Goal: Task Accomplishment & Management: Use online tool/utility

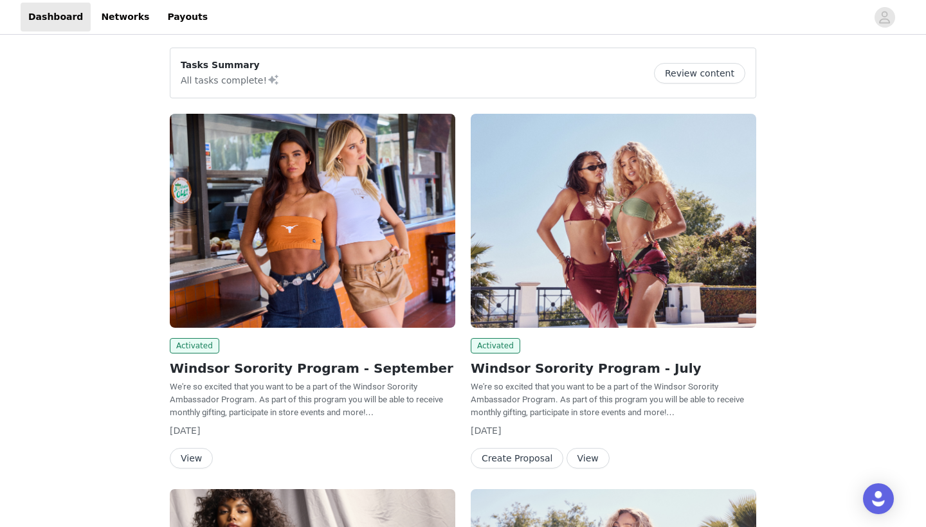
click at [196, 450] on button "View" at bounding box center [191, 458] width 43 height 21
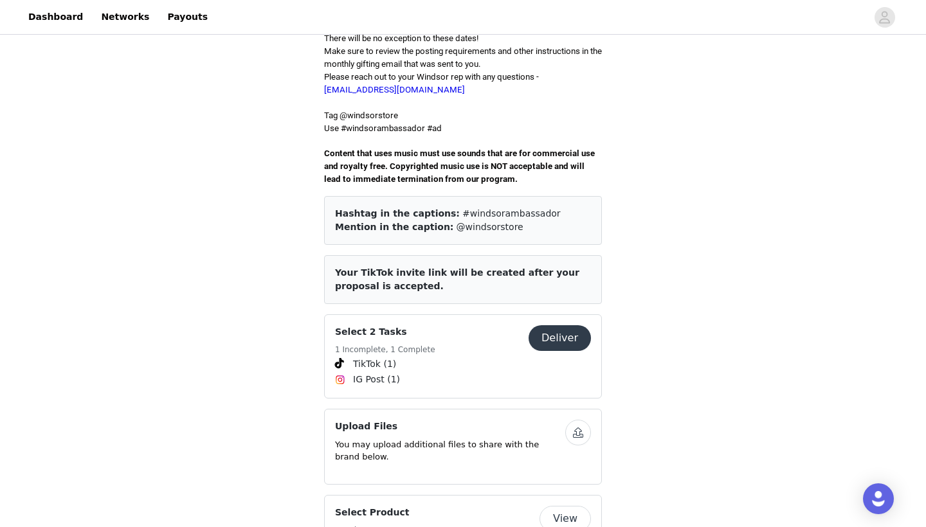
scroll to position [392, 0]
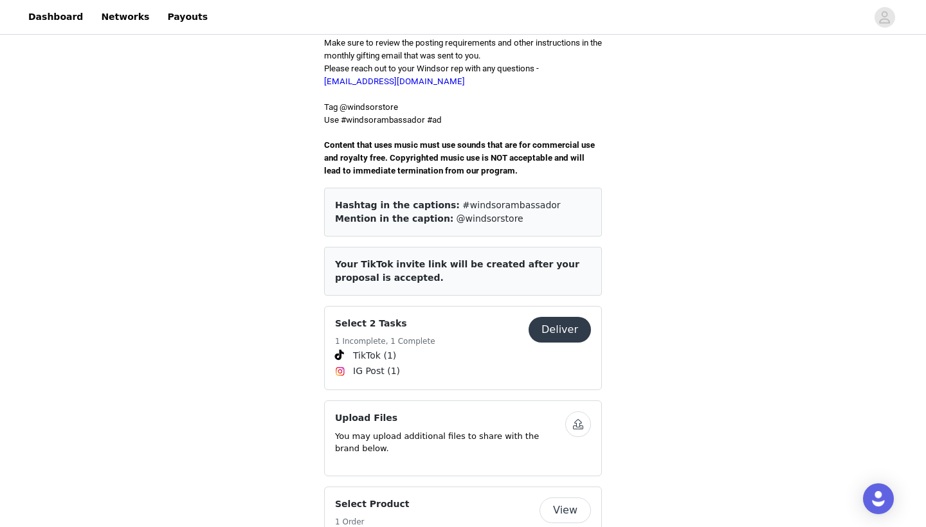
click at [402, 317] on h4 "Select 2 Tasks" at bounding box center [385, 324] width 100 height 14
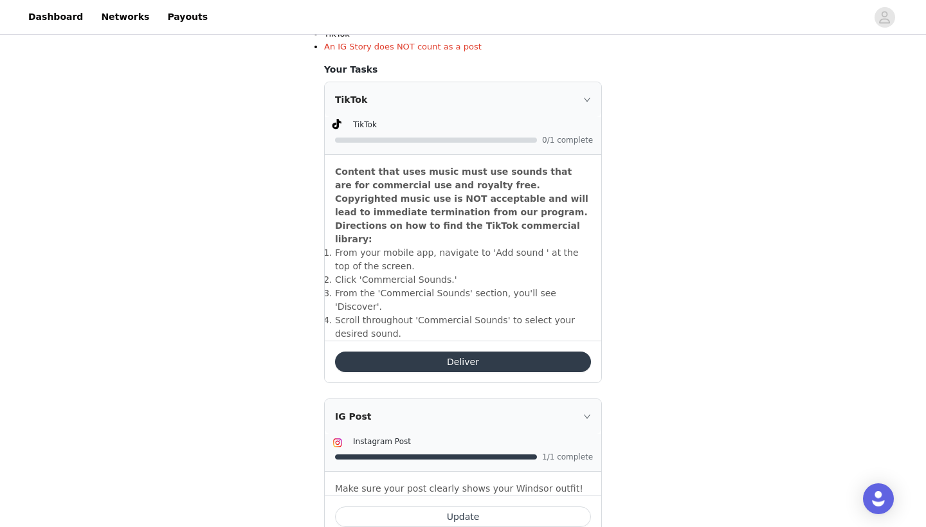
scroll to position [350, 0]
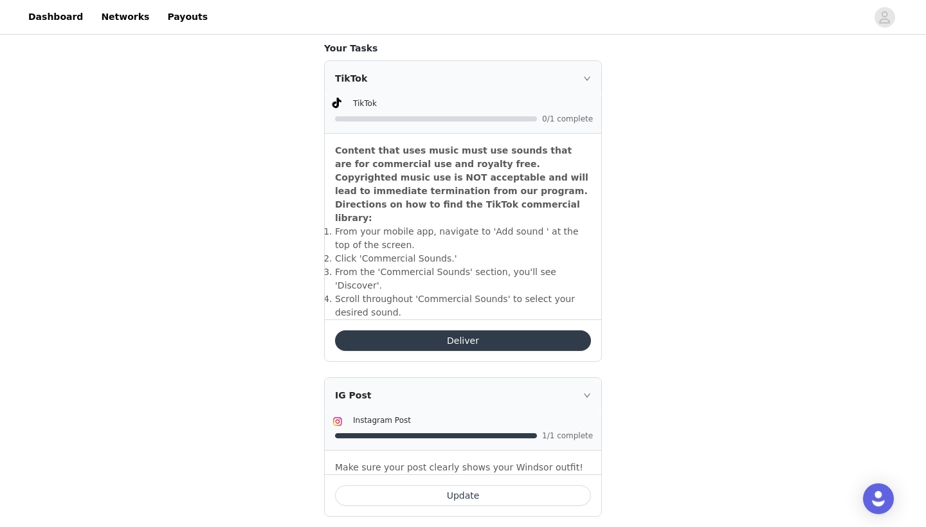
click at [436, 331] on button "Deliver" at bounding box center [463, 341] width 256 height 21
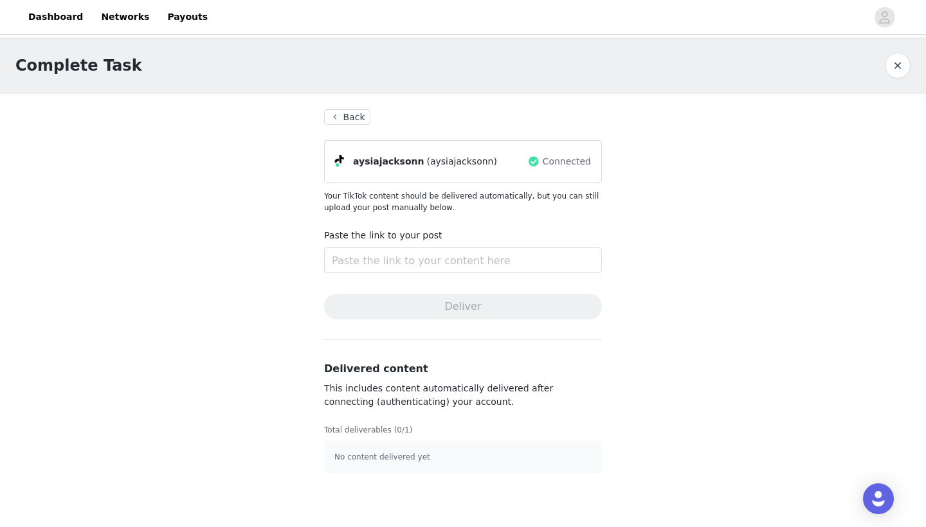
click at [901, 69] on button "button" at bounding box center [898, 66] width 26 height 26
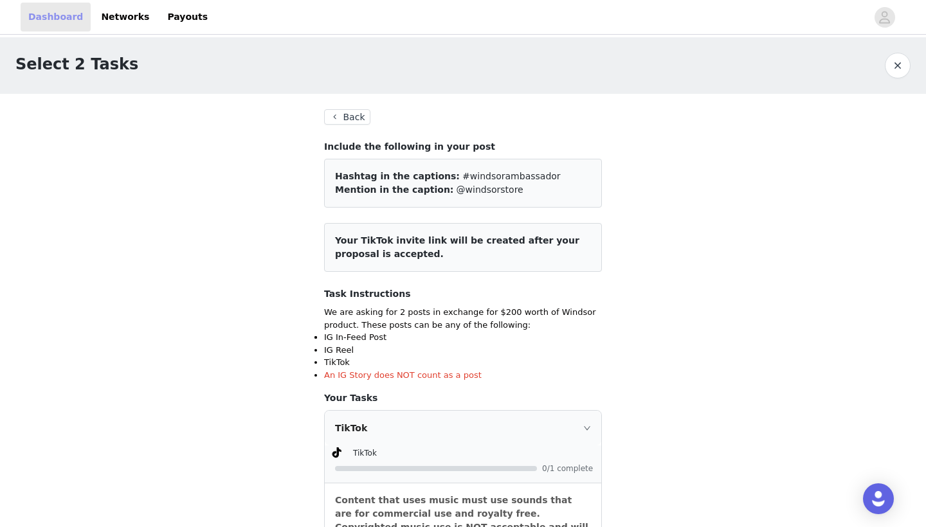
click at [57, 21] on link "Dashboard" at bounding box center [56, 17] width 70 height 29
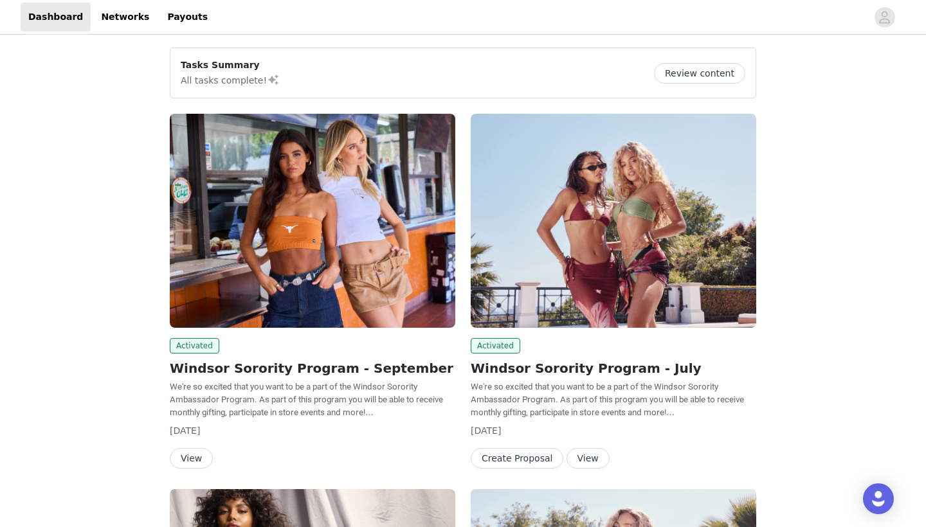
click at [199, 452] on button "View" at bounding box center [191, 458] width 43 height 21
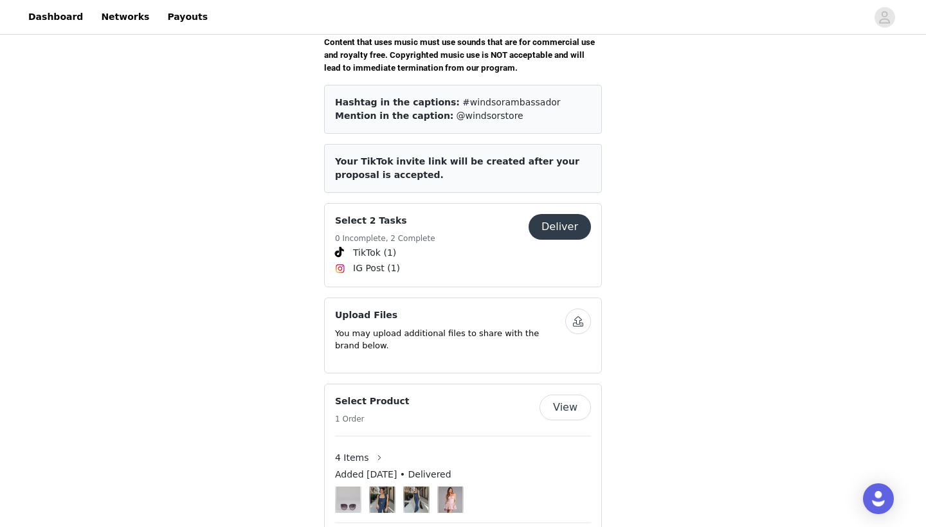
scroll to position [522, 0]
